Goal: Obtain resource: Obtain resource

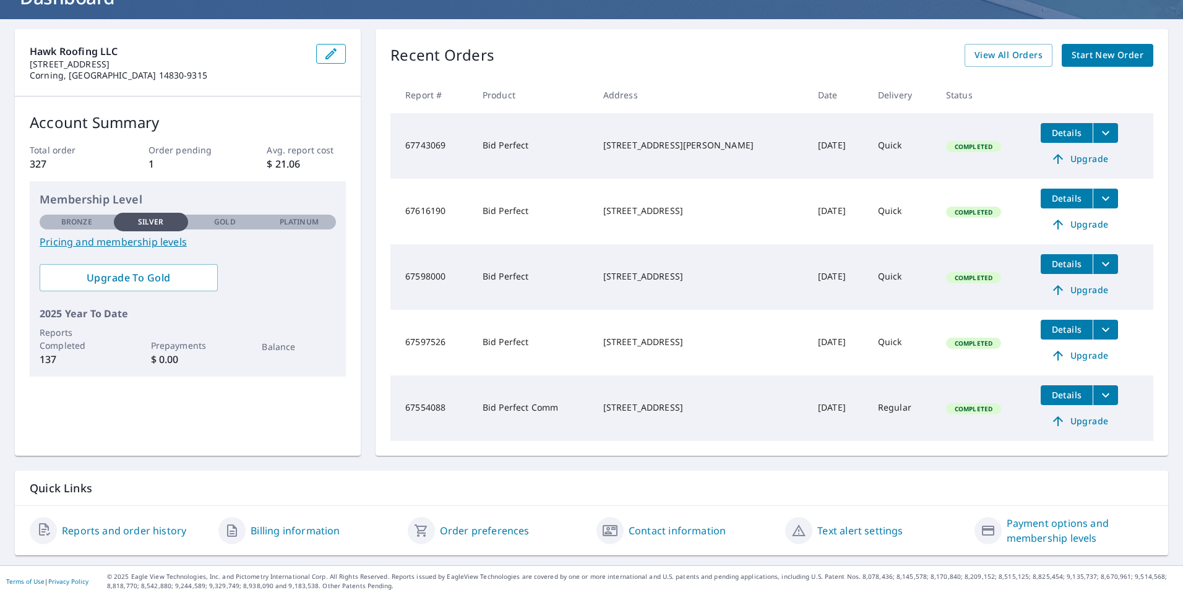
scroll to position [102, 0]
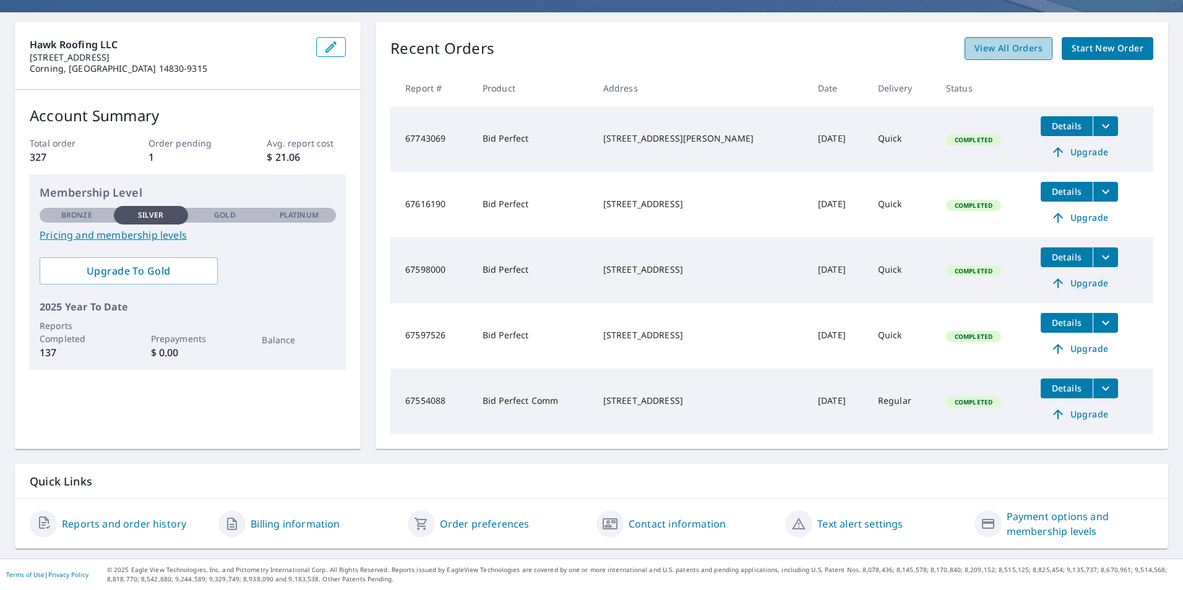
click at [989, 47] on span "View All Orders" at bounding box center [1009, 48] width 68 height 15
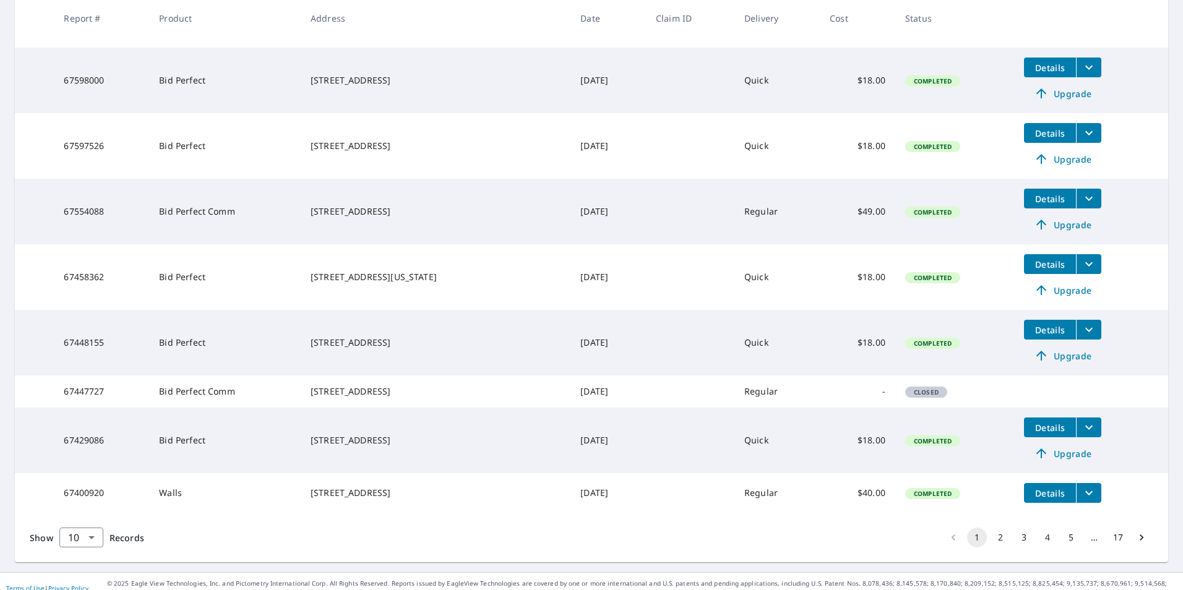
scroll to position [389, 0]
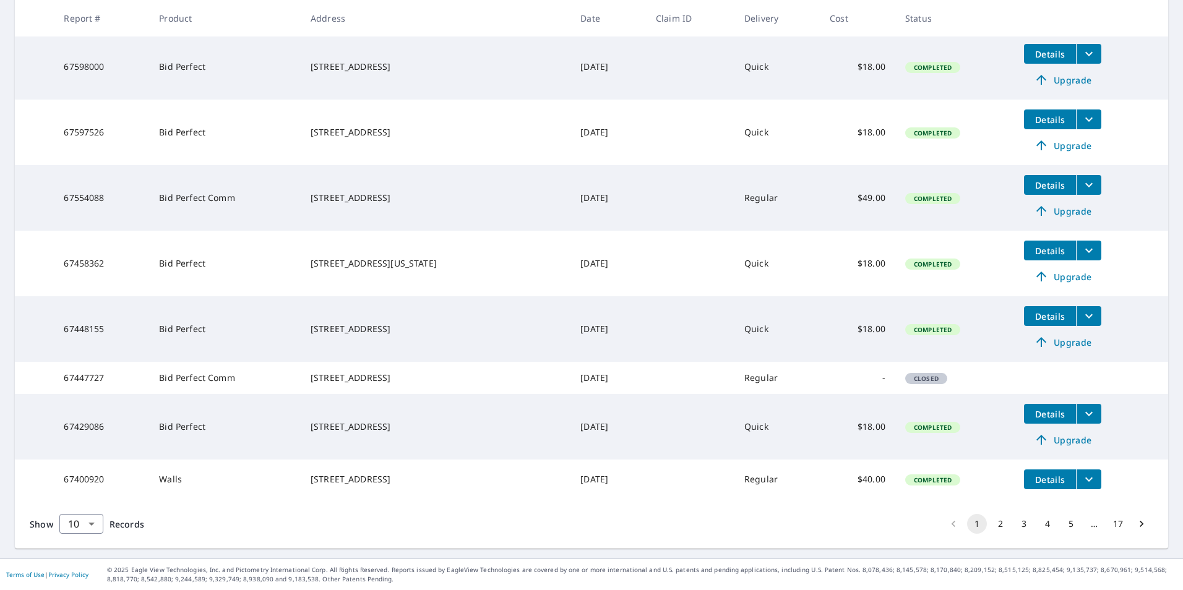
click at [994, 522] on button "2" at bounding box center [1001, 524] width 20 height 20
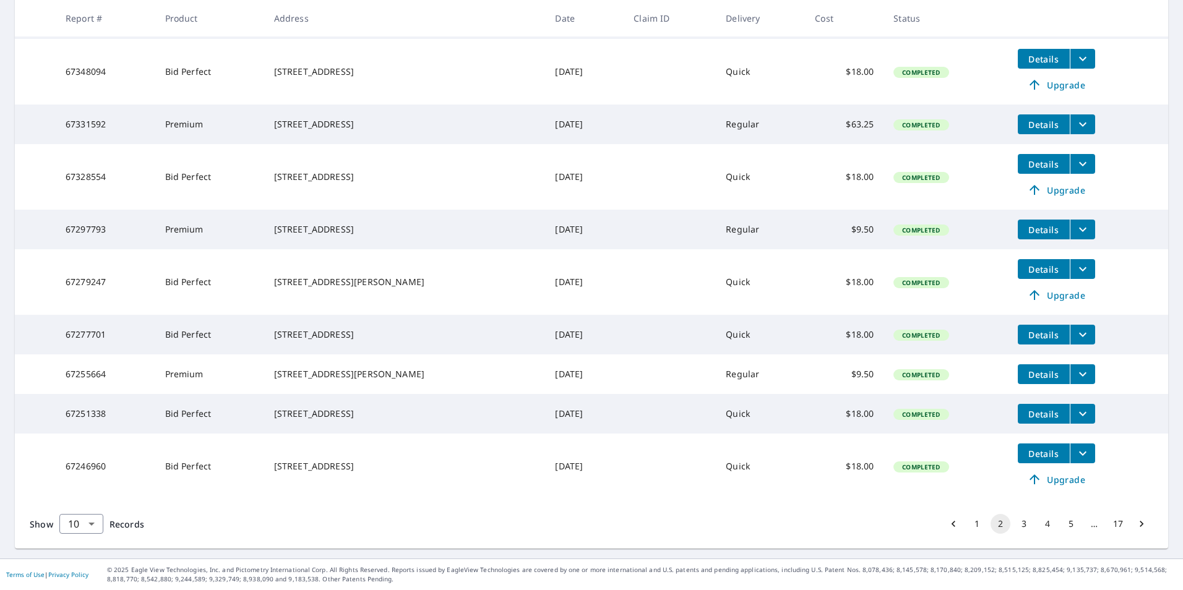
scroll to position [304, 0]
click at [1014, 527] on button "3" at bounding box center [1024, 524] width 20 height 20
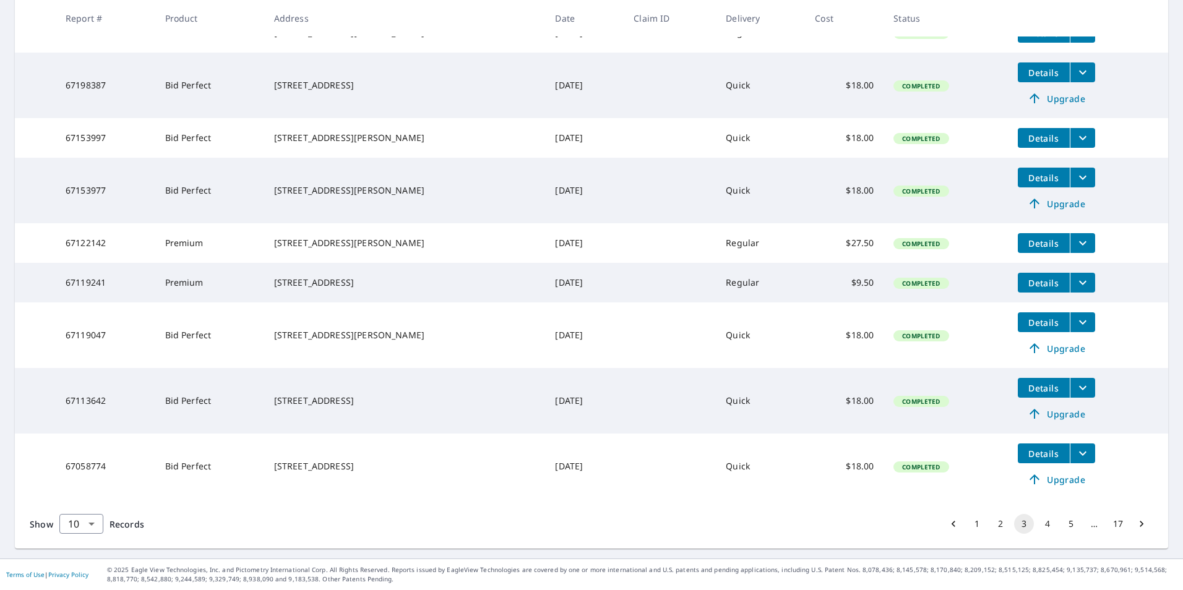
scroll to position [325, 0]
click at [1038, 522] on button "4" at bounding box center [1048, 524] width 20 height 20
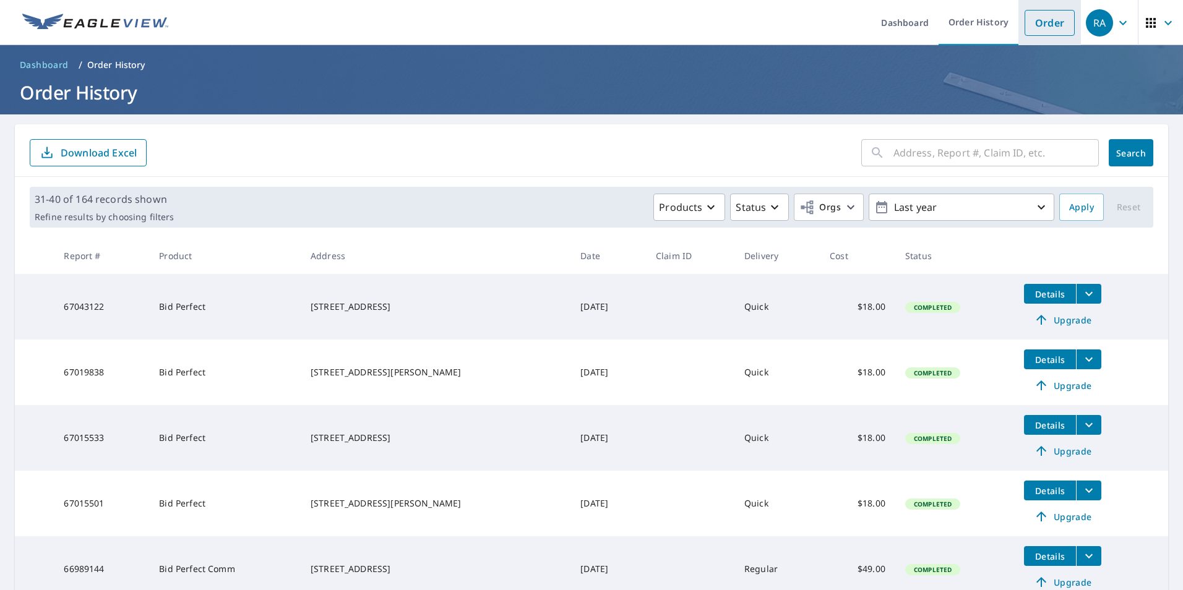
click at [1039, 17] on link "Order" at bounding box center [1050, 23] width 50 height 26
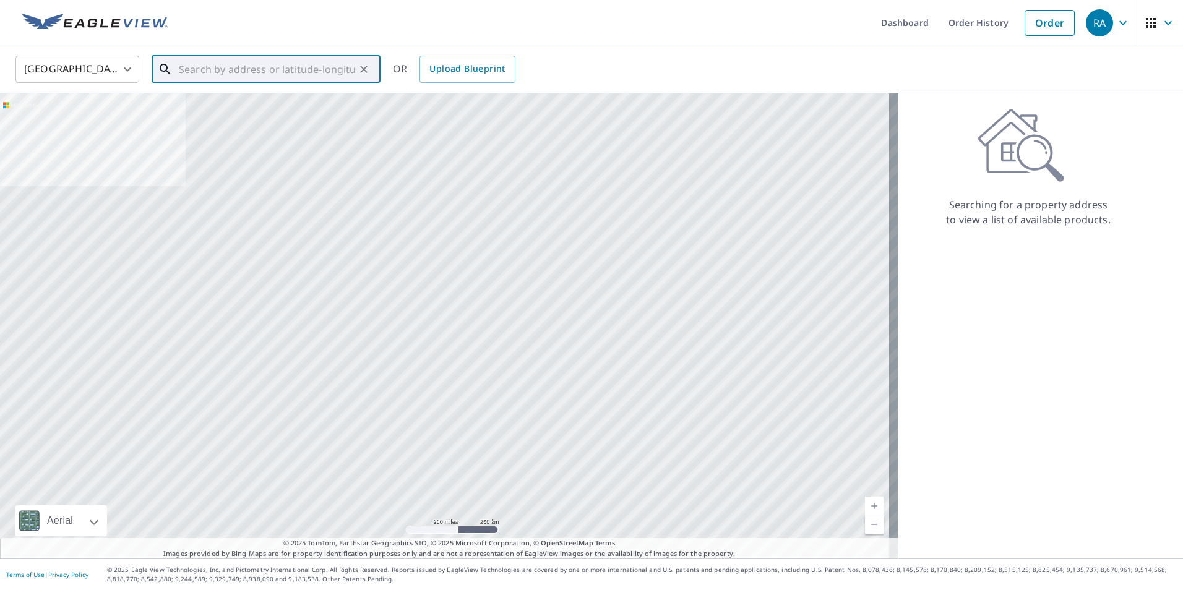
click at [198, 72] on input "text" at bounding box center [267, 69] width 176 height 35
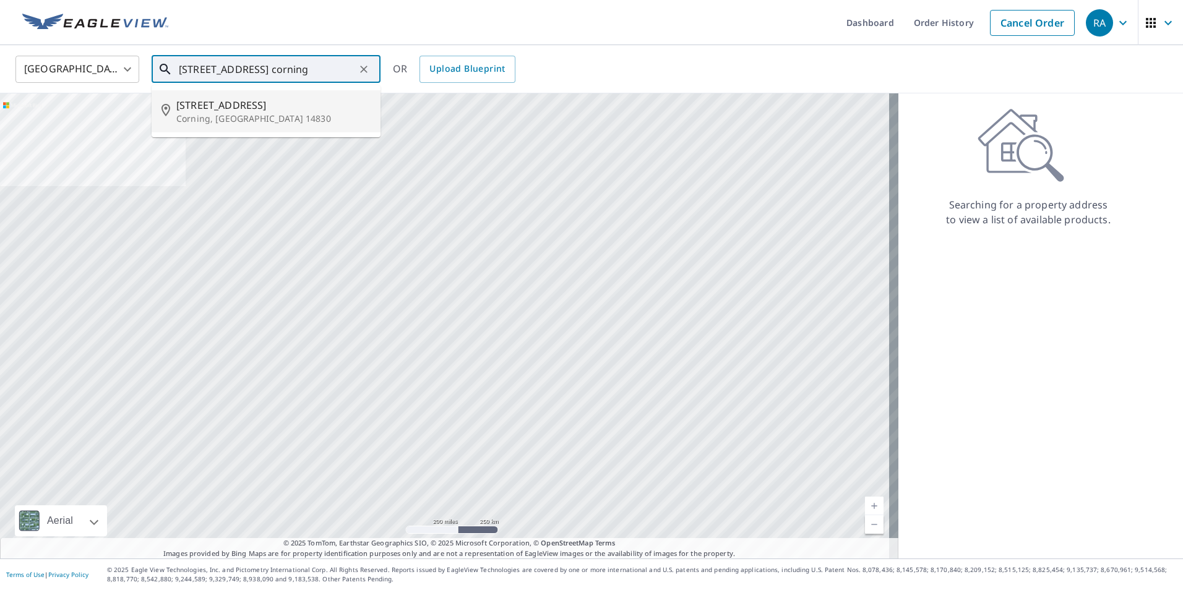
click at [195, 111] on span "42 Roosevelt St" at bounding box center [273, 105] width 194 height 15
type input "42 Roosevelt St Corning, NY 14830"
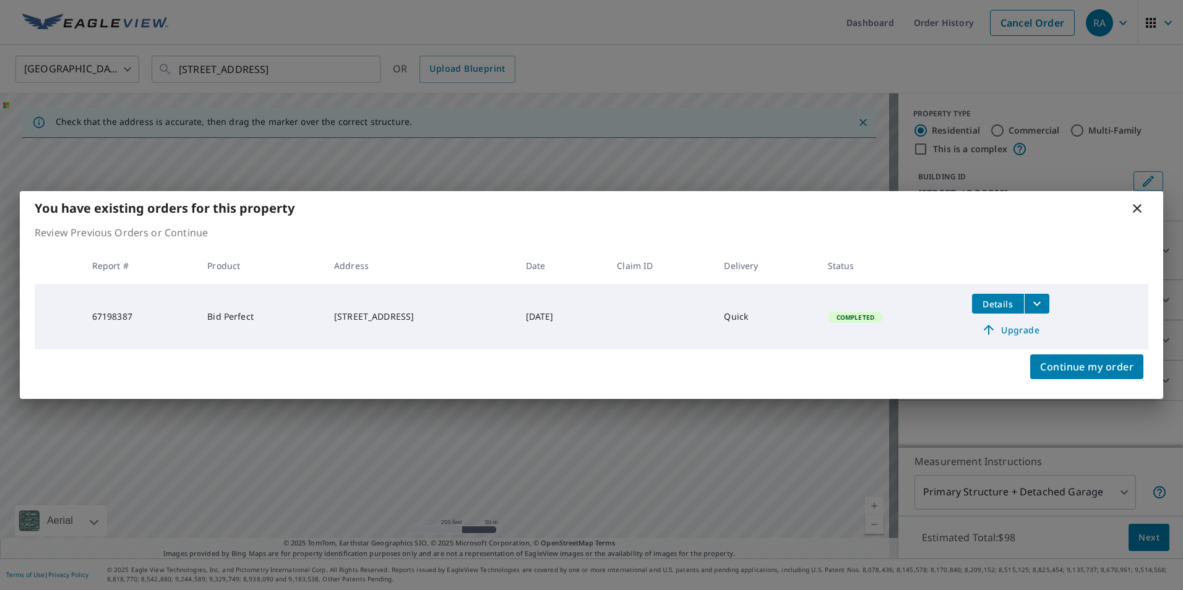
click at [1004, 304] on span "Details" at bounding box center [997, 304] width 37 height 12
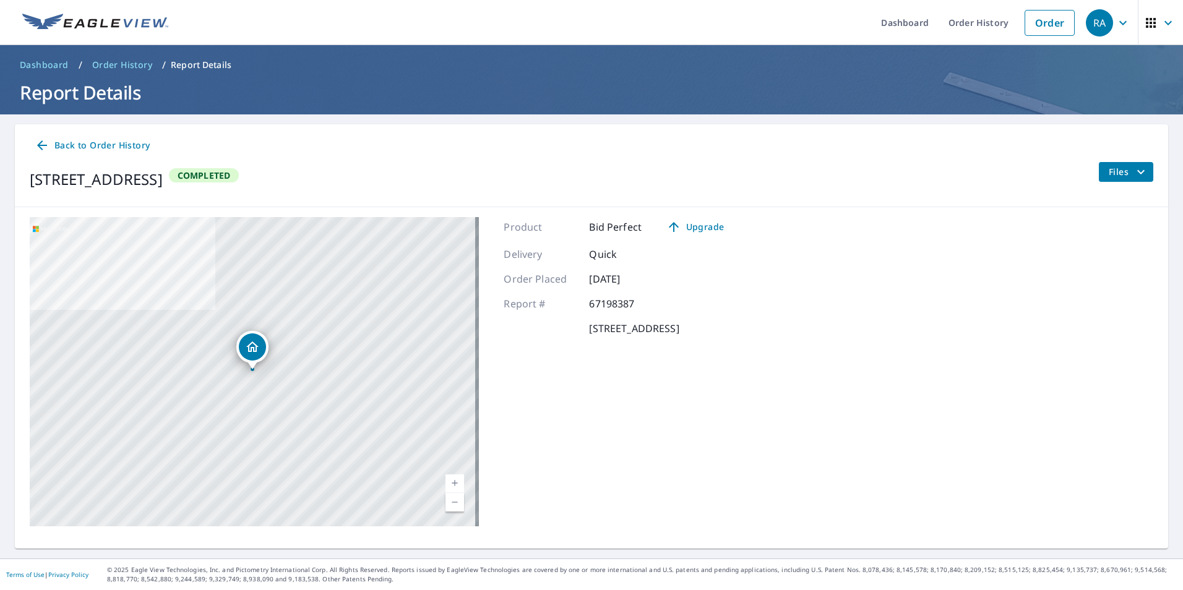
click at [1134, 171] on icon "filesDropdownBtn-67198387" at bounding box center [1141, 172] width 15 height 15
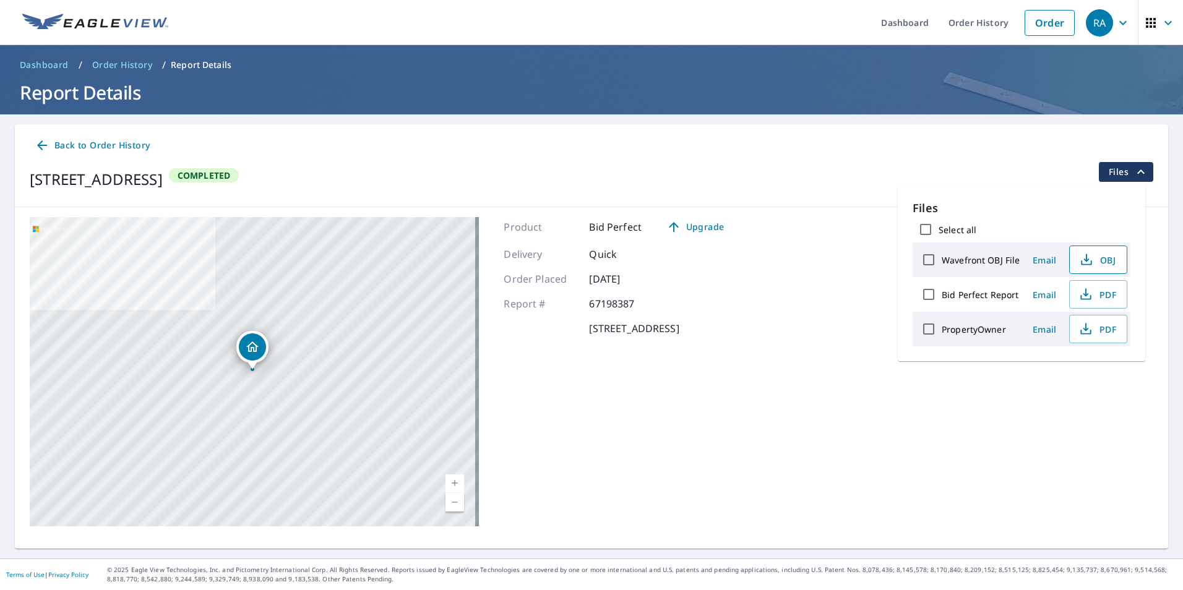
click at [1102, 260] on span "OBJ" at bounding box center [1097, 259] width 40 height 15
click at [1108, 296] on span "PDF" at bounding box center [1097, 294] width 40 height 15
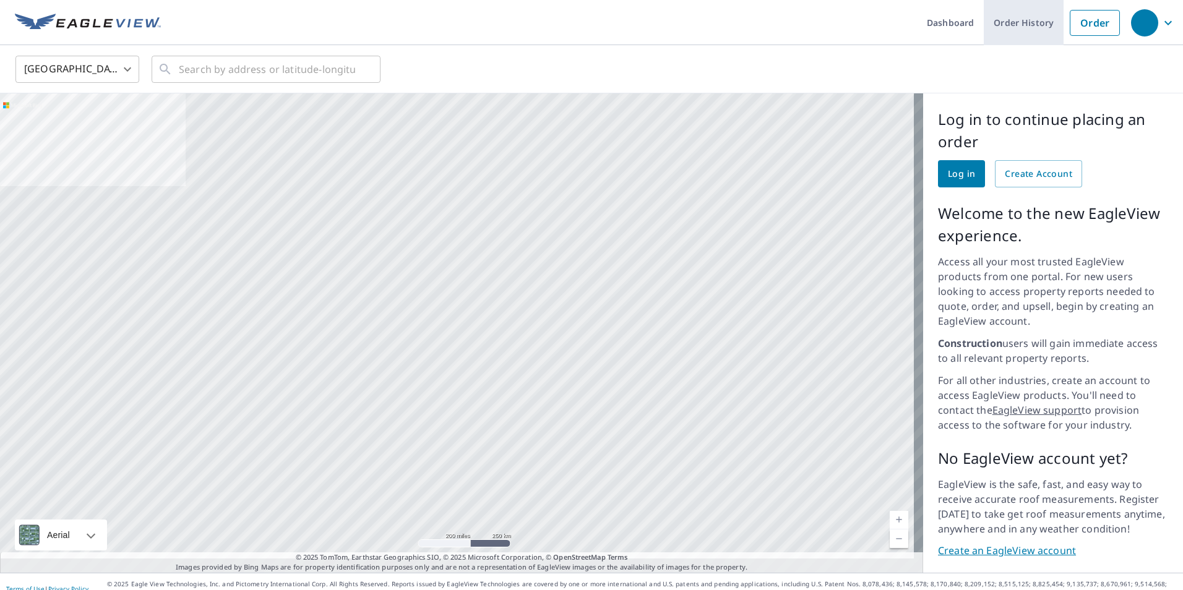
click at [1005, 22] on link "Order History" at bounding box center [1024, 22] width 80 height 45
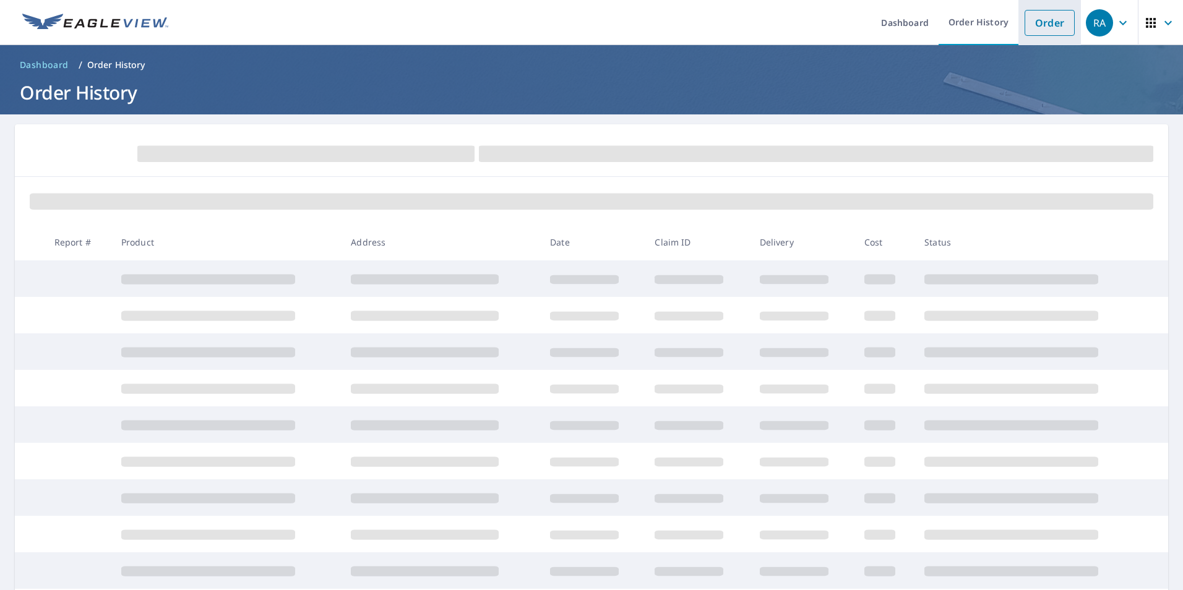
click at [1047, 19] on link "Order" at bounding box center [1050, 23] width 50 height 26
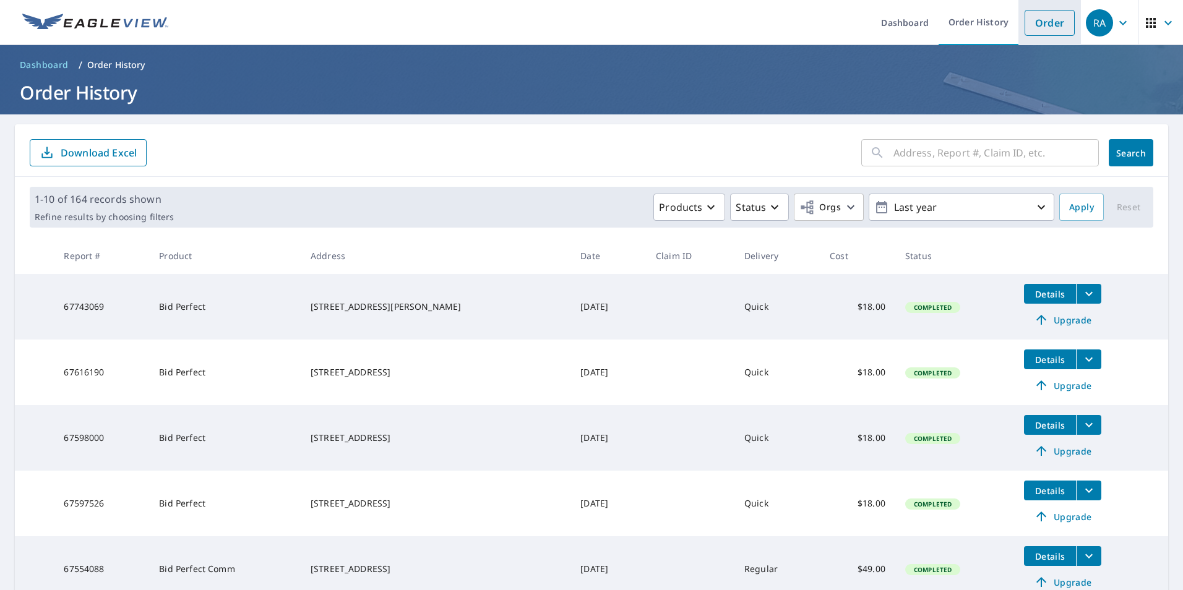
click at [1037, 24] on link "Order" at bounding box center [1050, 23] width 50 height 26
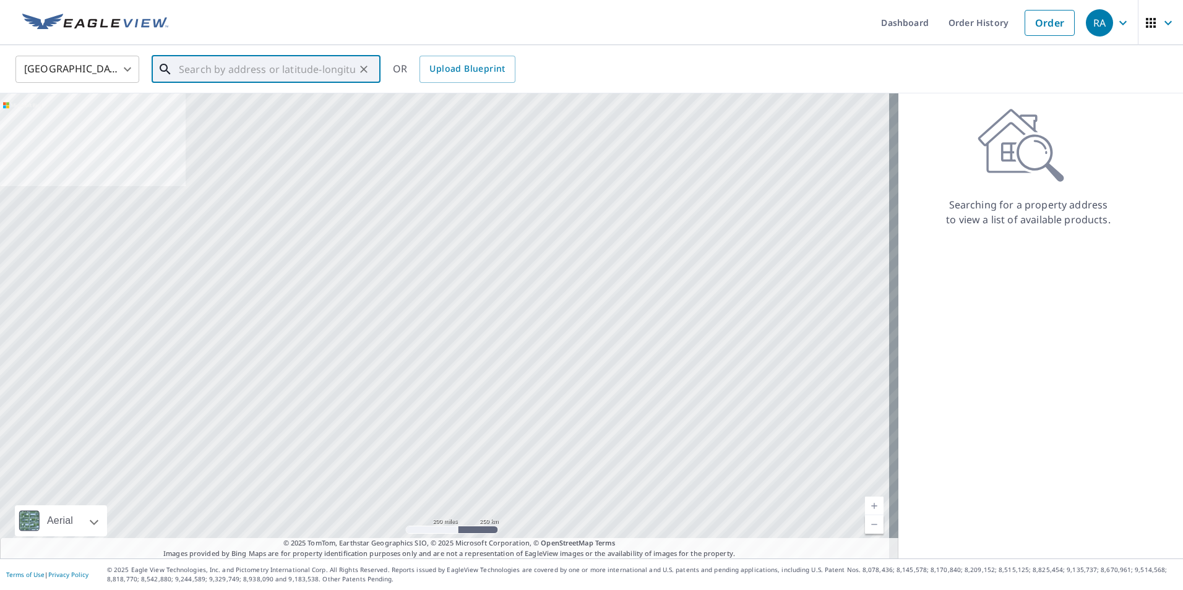
click at [252, 79] on input "text" at bounding box center [267, 69] width 176 height 35
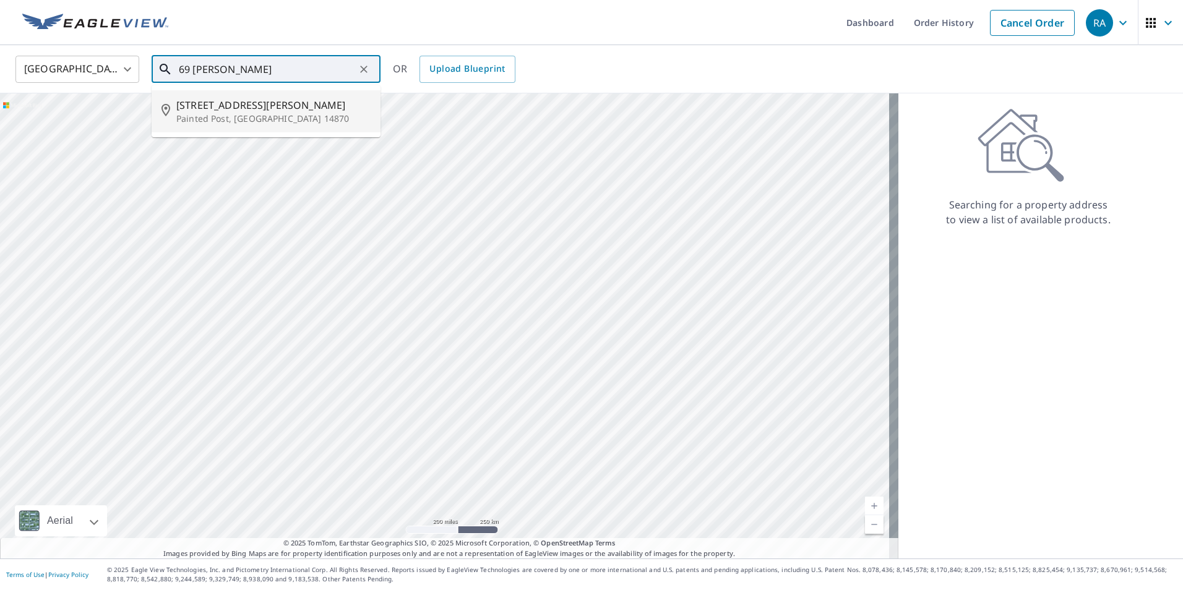
click at [190, 105] on span "69 Erwin St" at bounding box center [273, 105] width 194 height 15
type input "69 Erwin St Painted Post, NY 14870"
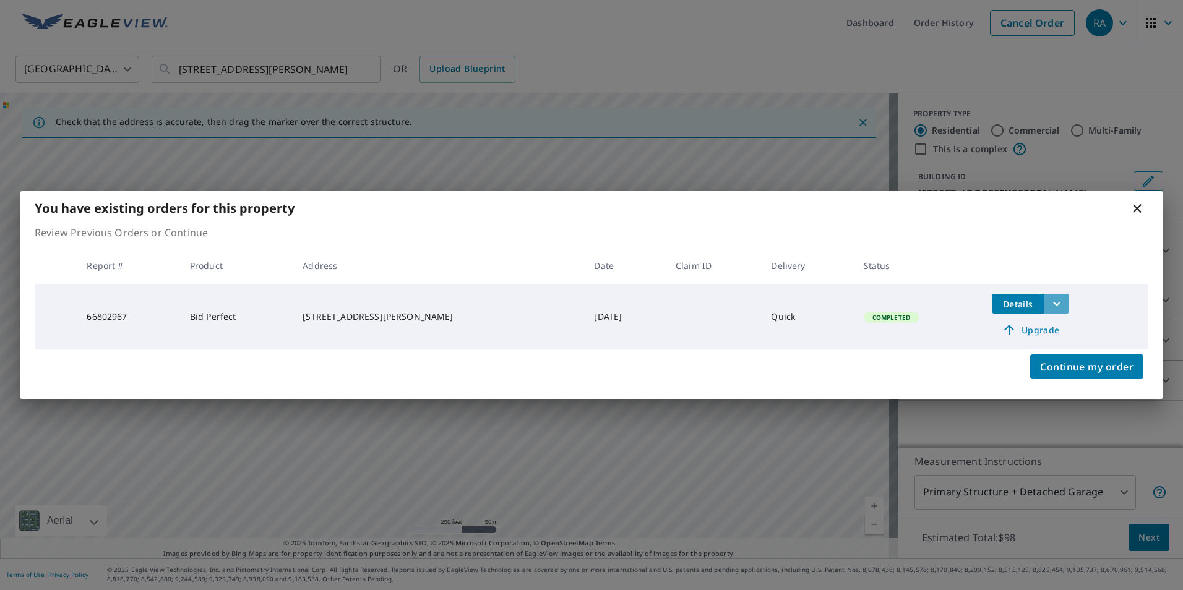
click at [1049, 301] on icon "filesDropdownBtn-66802967" at bounding box center [1056, 303] width 15 height 15
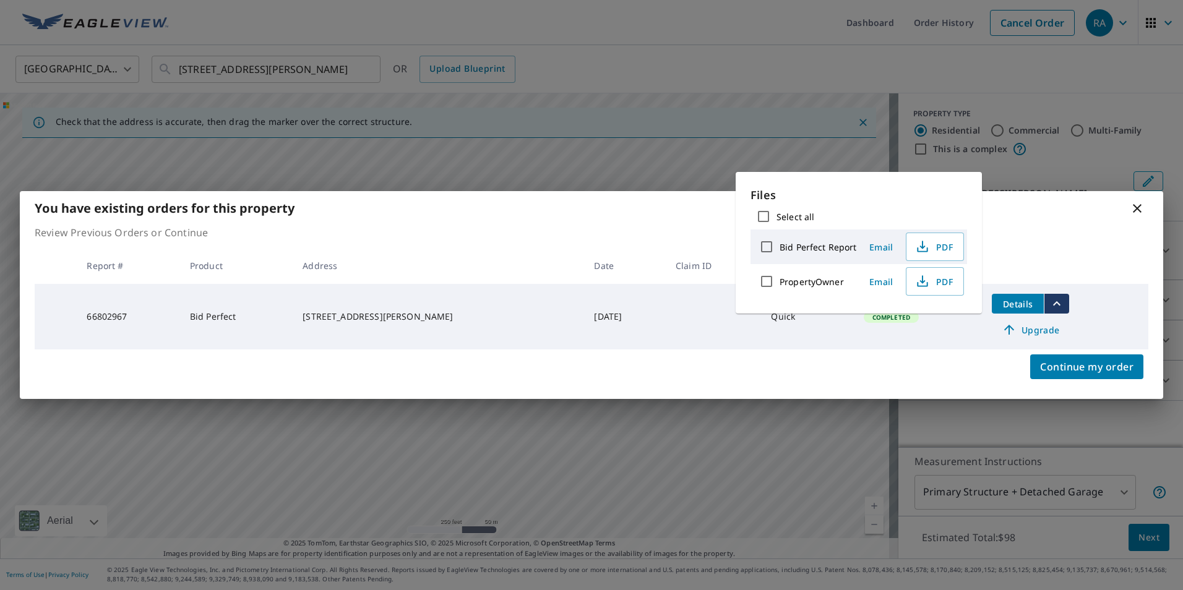
click at [811, 247] on label "Bid Perfect Report" at bounding box center [818, 247] width 77 height 12
click at [780, 247] on input "Bid Perfect Report" at bounding box center [767, 247] width 26 height 26
checkbox input "true"
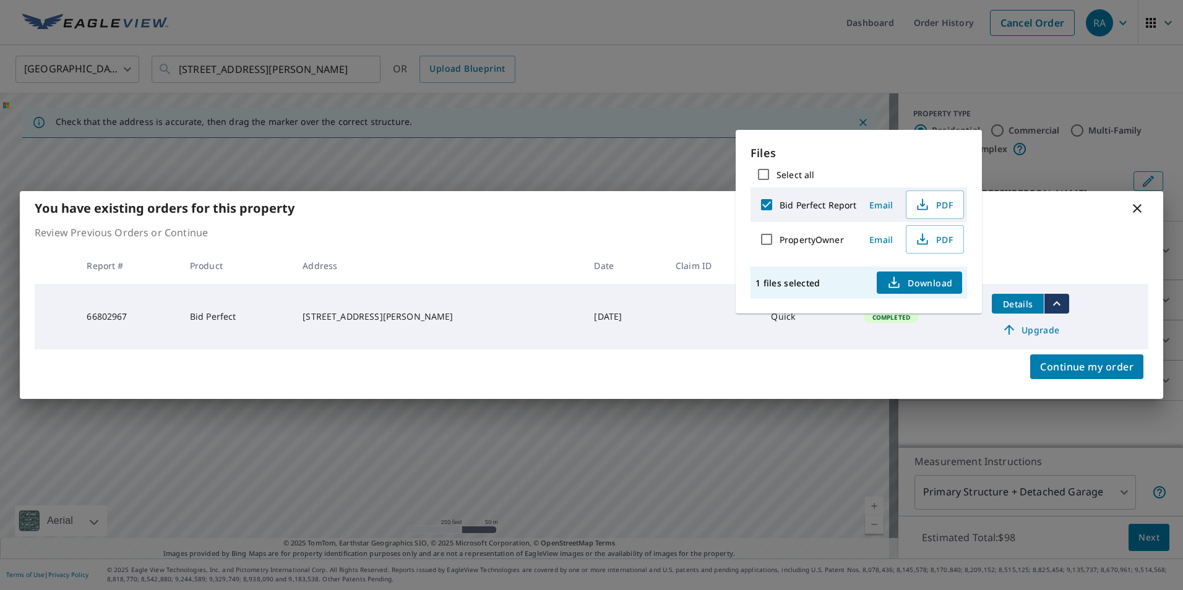
click at [927, 278] on span "Download" at bounding box center [920, 282] width 66 height 15
